Goal: Transaction & Acquisition: Purchase product/service

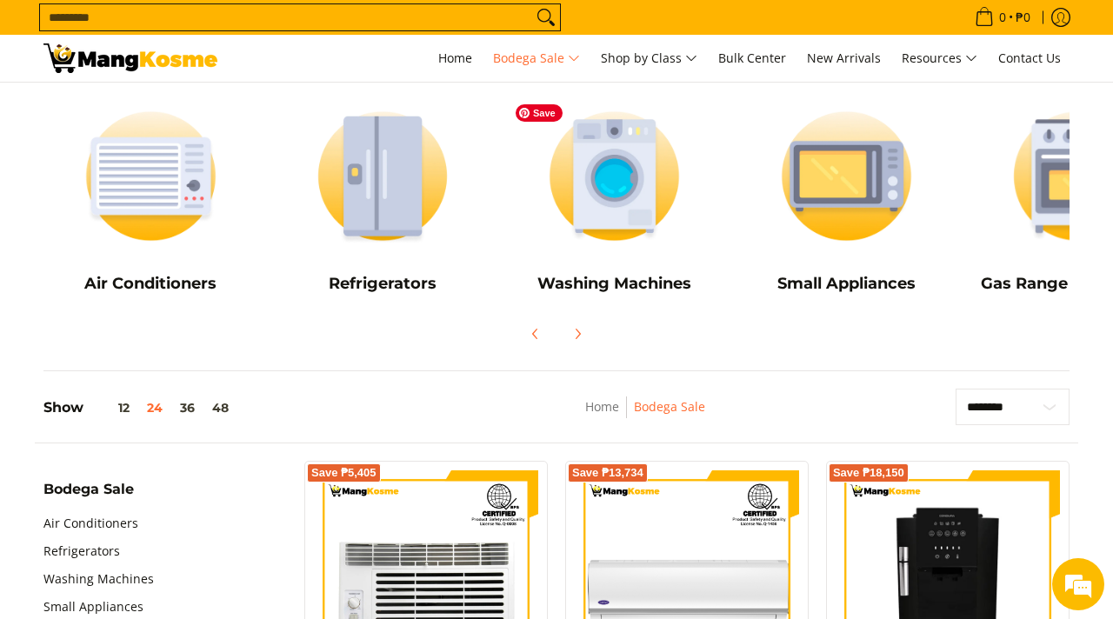
scroll to position [184, 0]
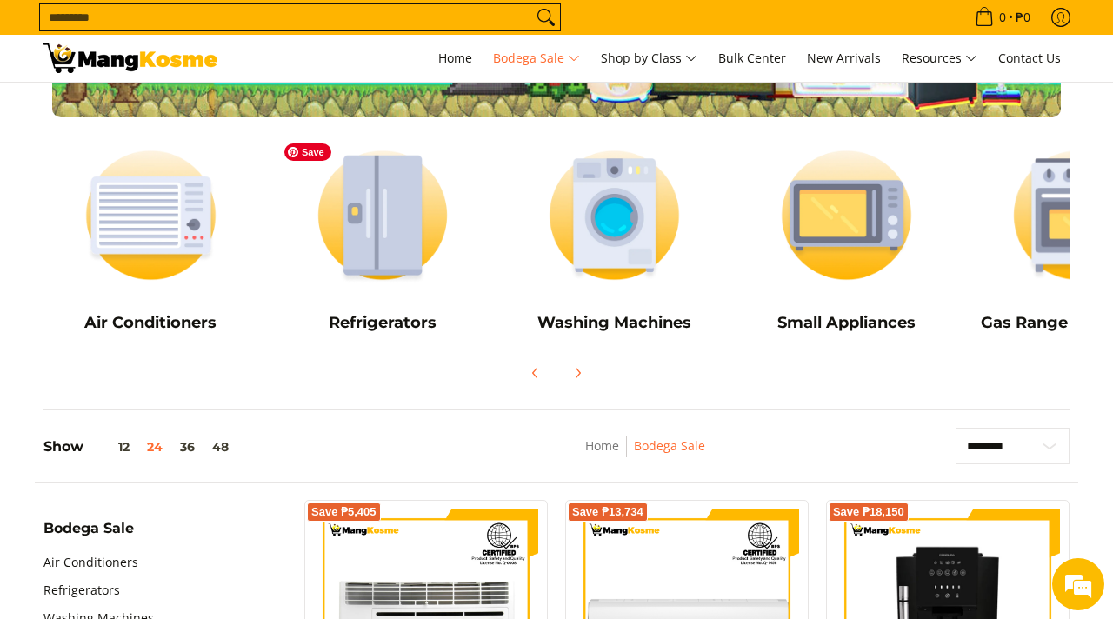
click at [391, 210] on img at bounding box center [383, 215] width 215 height 161
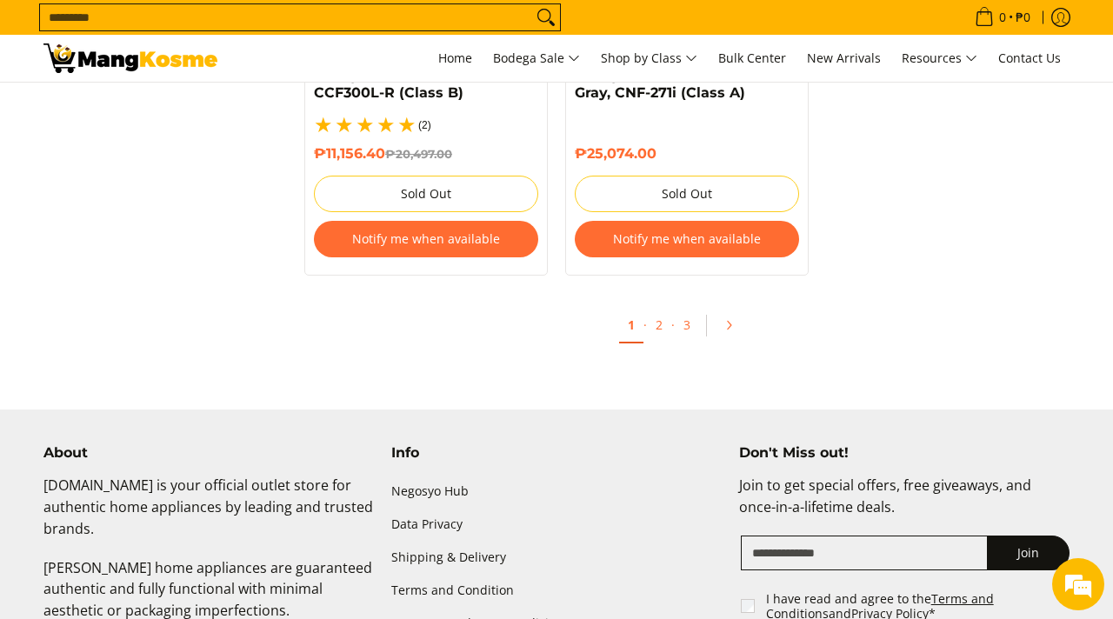
scroll to position [3931, 0]
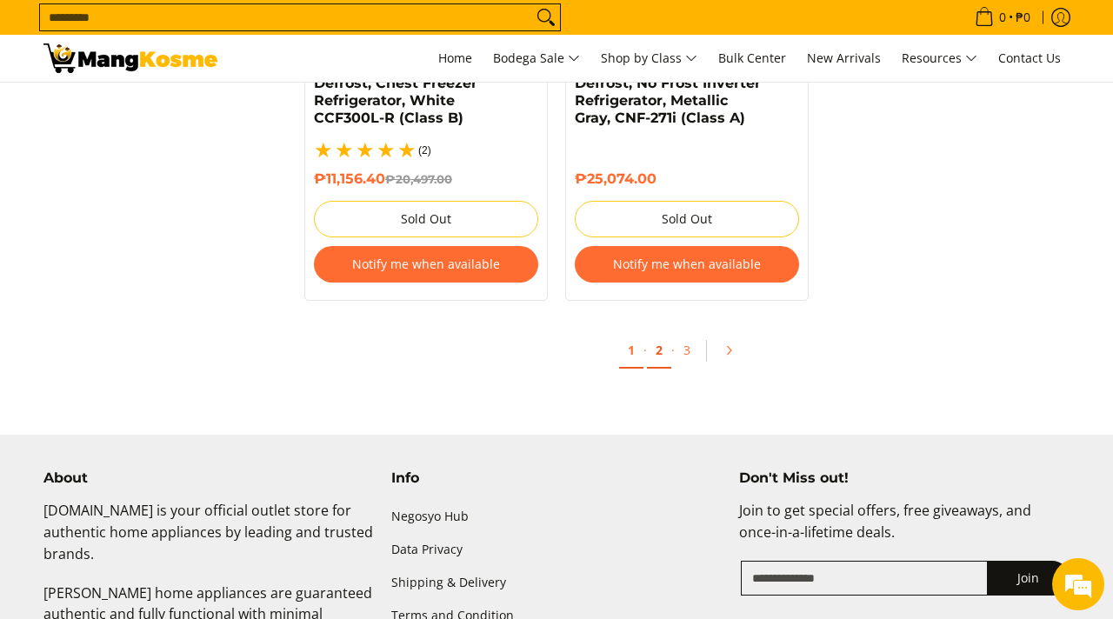
click at [654, 340] on link "2" at bounding box center [659, 351] width 24 height 36
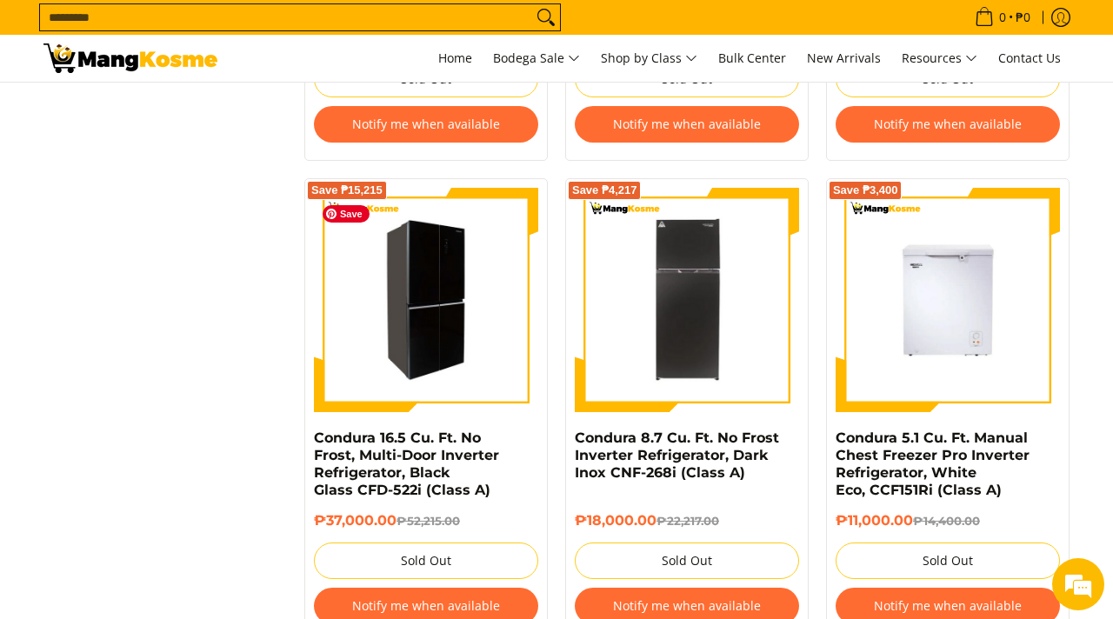
click at [447, 363] on img at bounding box center [426, 300] width 224 height 219
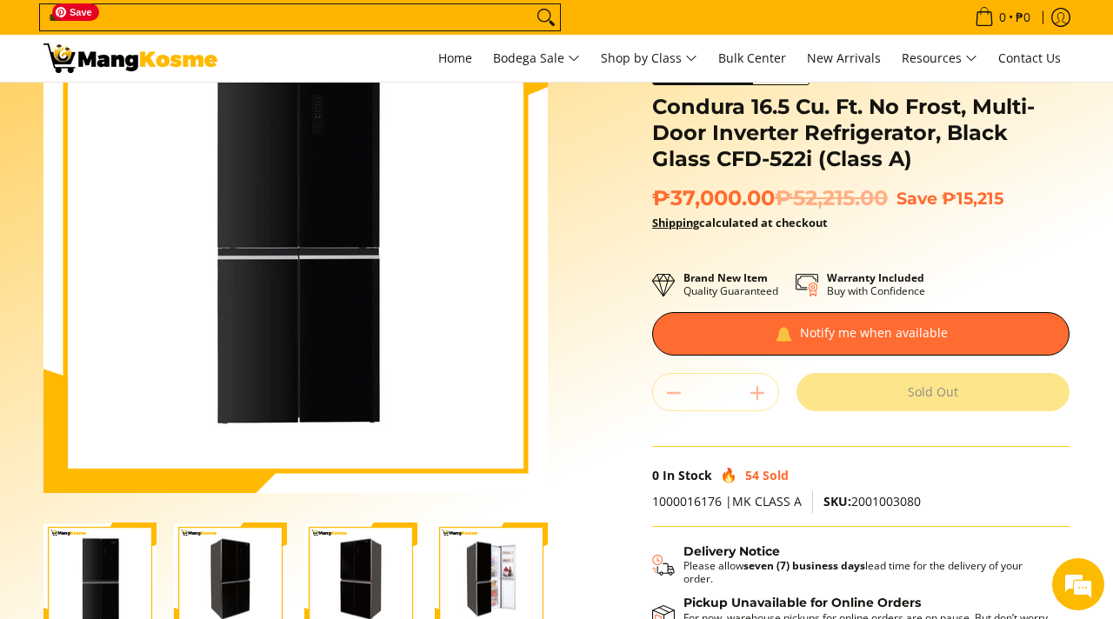
scroll to position [187, 0]
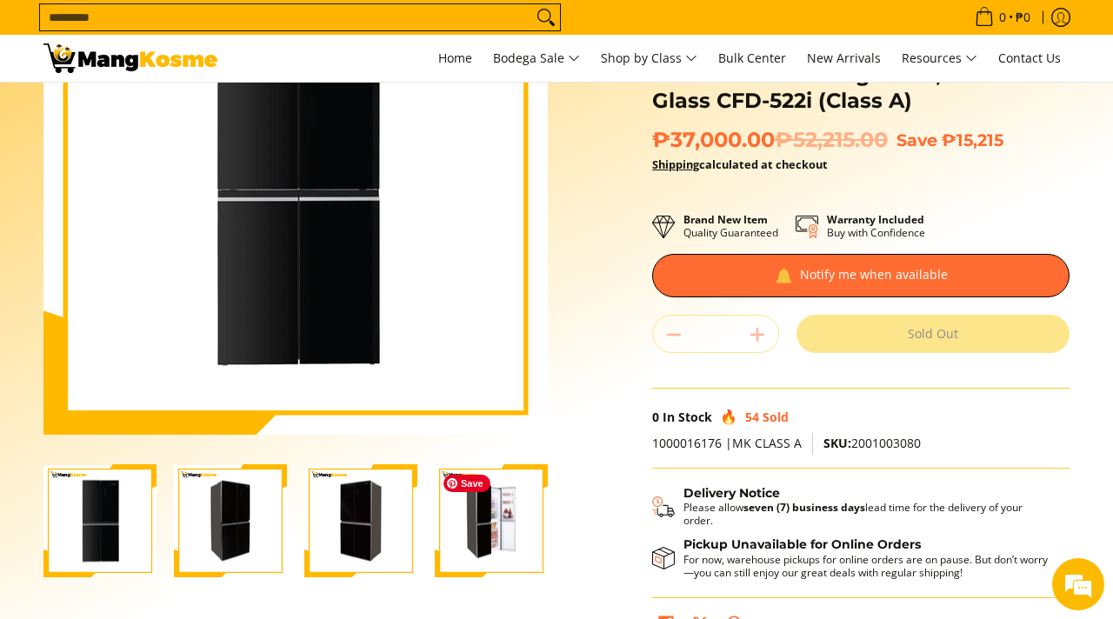
click at [497, 511] on img "Condura 16.5 Cu. Ft. No Frost, Multi-Door Inverter Refrigerator, Black Glass CF…" at bounding box center [491, 521] width 113 height 110
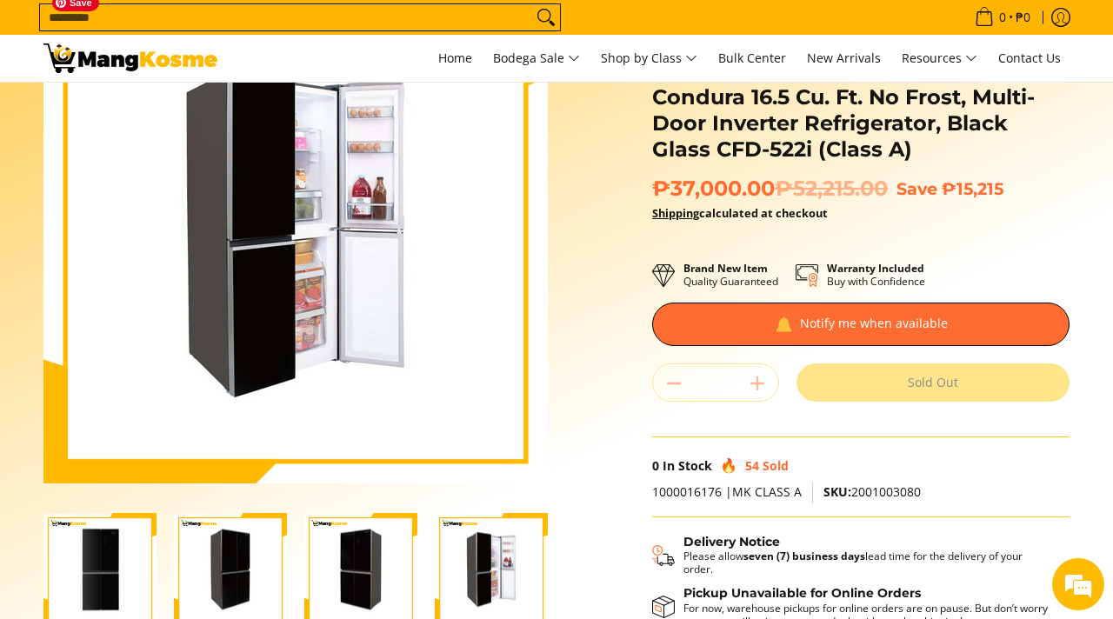
scroll to position [139, 0]
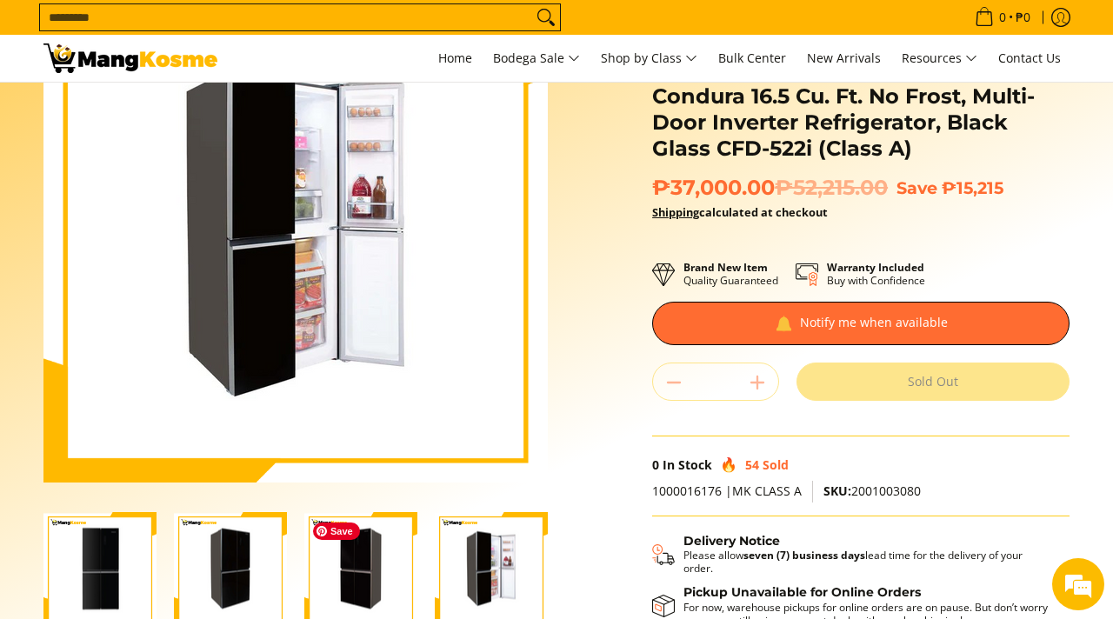
click at [388, 577] on img "Condura 16.5 Cu. Ft. No Frost, Multi-Door Inverter Refrigerator, Black Glass CF…" at bounding box center [360, 569] width 113 height 110
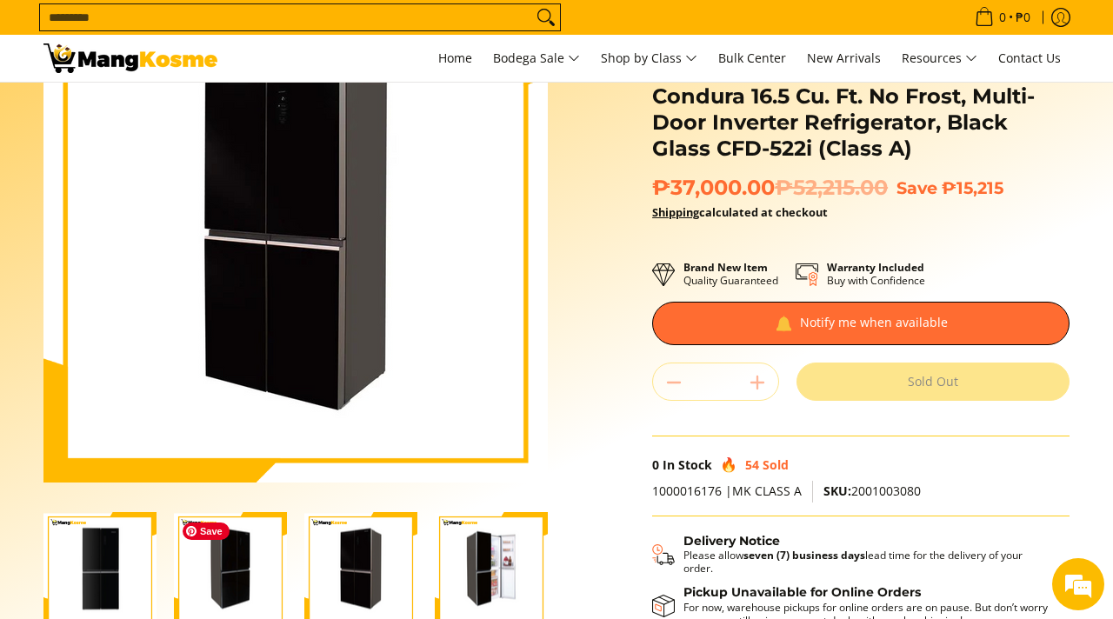
click at [253, 556] on img "Condura 16.5 Cu. Ft. No Frost, Multi-Door Inverter Refrigerator, Black Glass CF…" at bounding box center [230, 569] width 113 height 110
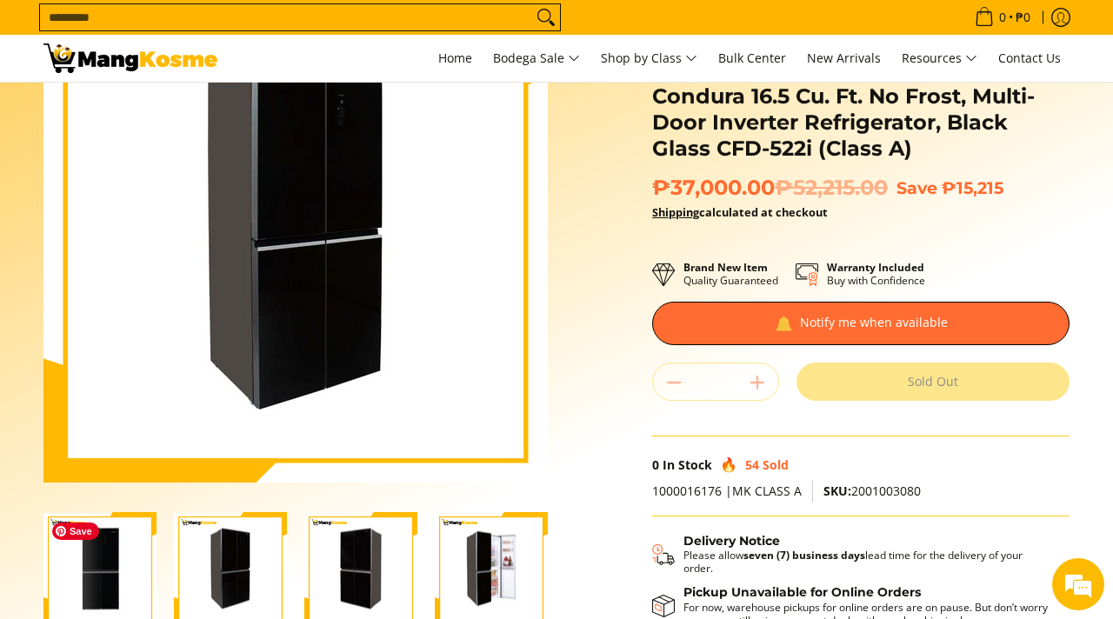
click at [144, 549] on img "Condura 16.5 Cu. Ft. No Frost, Multi-Door Inverter Refrigerator, Black Glass CF…" at bounding box center [99, 569] width 113 height 110
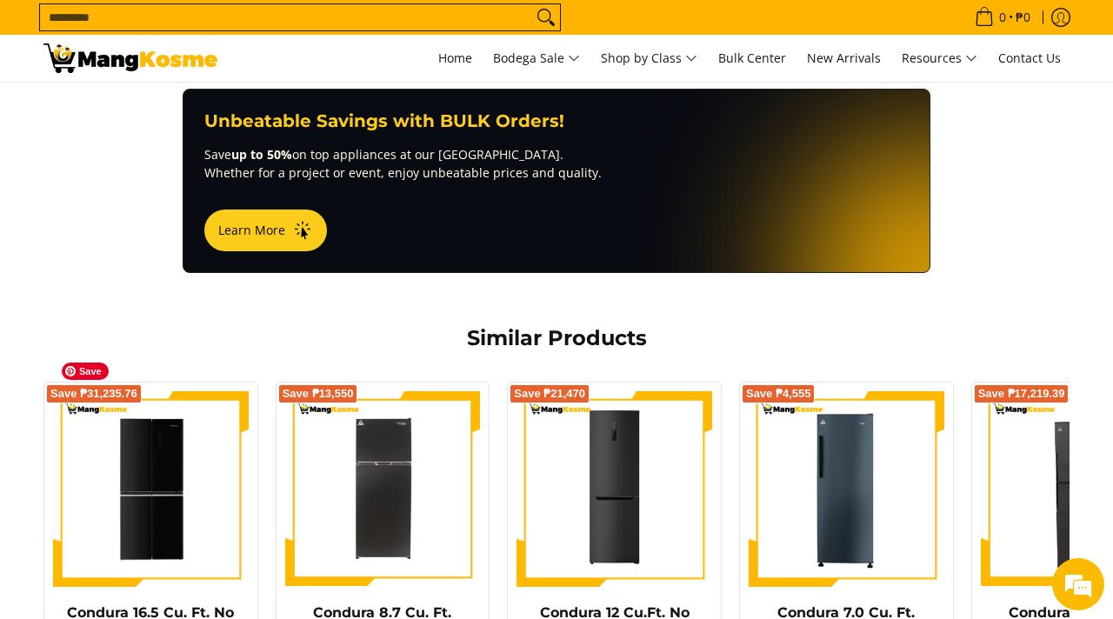
scroll to position [1151, 0]
